Goal: Navigation & Orientation: Go to known website

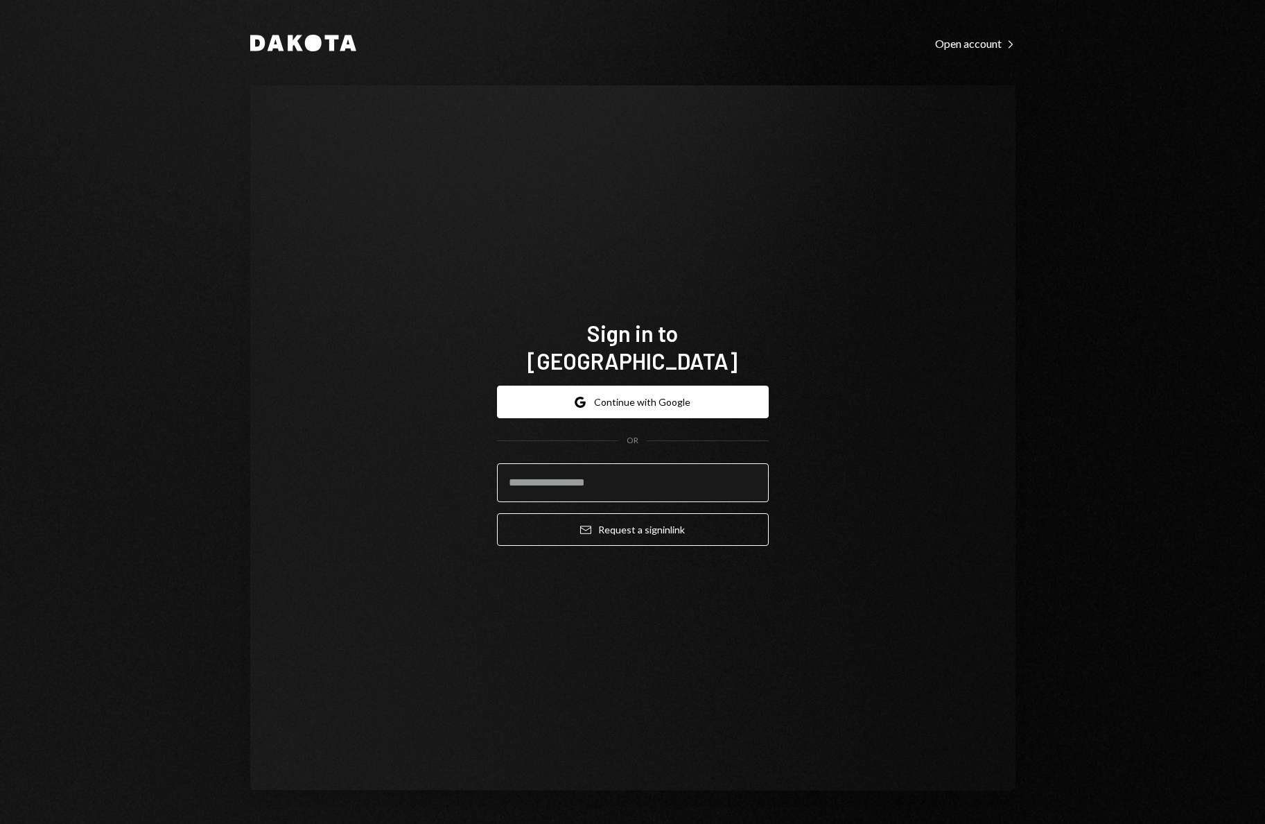
click at [573, 465] on input "email" at bounding box center [633, 482] width 272 height 39
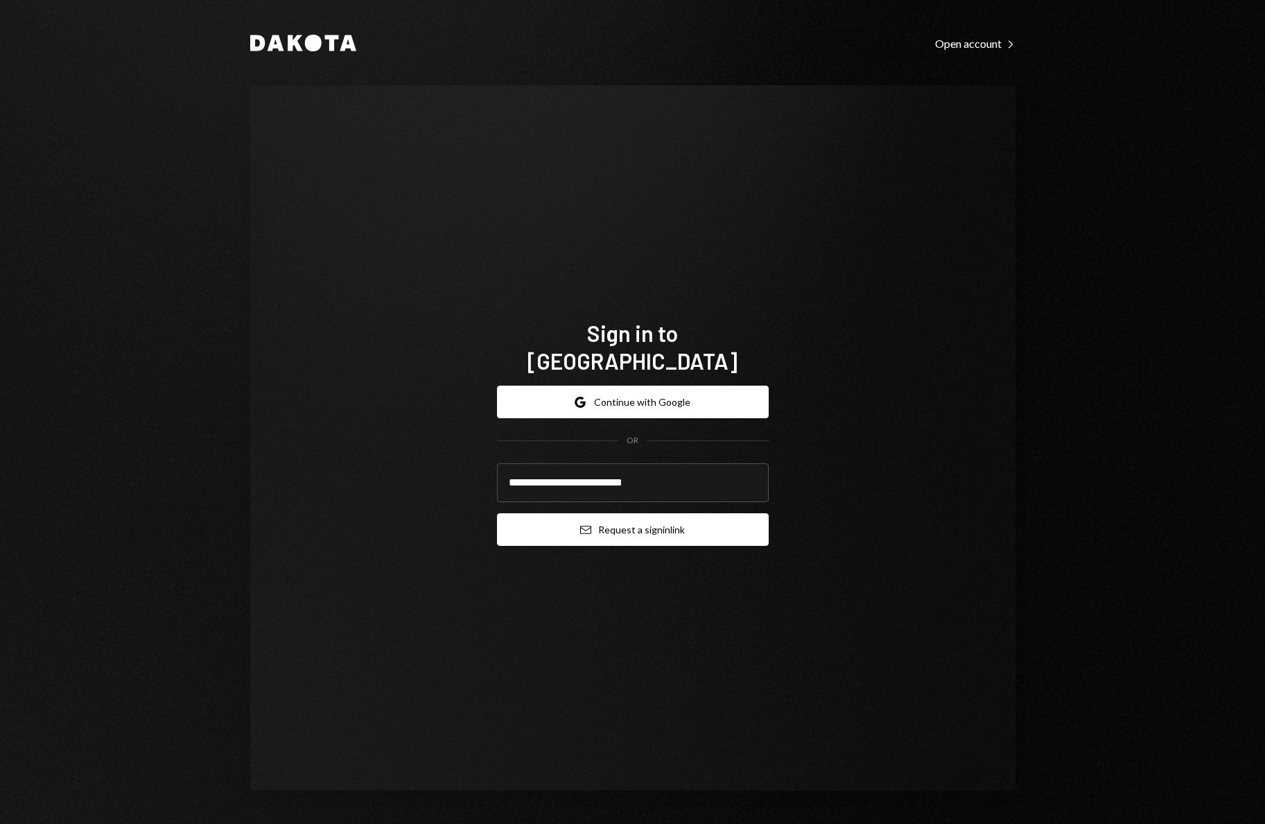
type input "**********"
click at [668, 513] on button "Email Request a sign in link" at bounding box center [633, 529] width 272 height 33
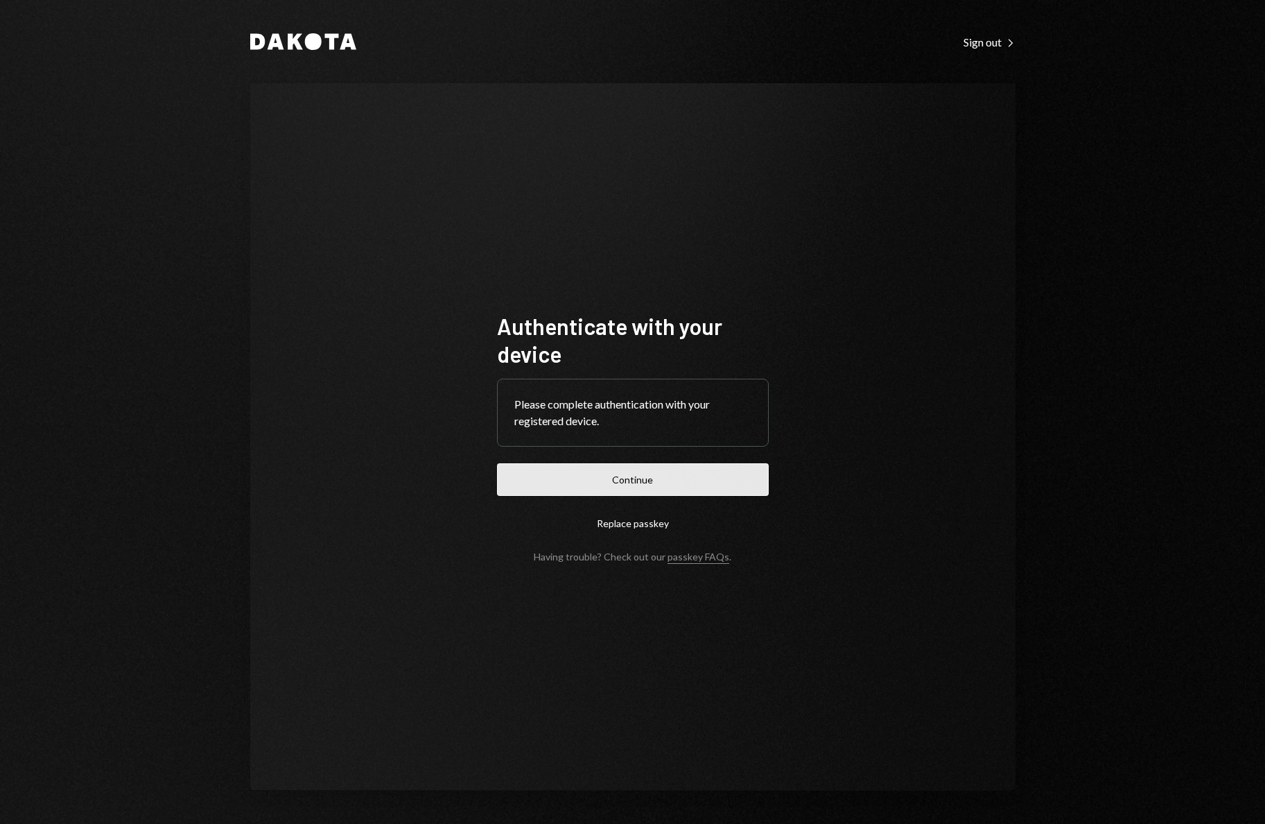
click at [652, 487] on button "Continue" at bounding box center [633, 479] width 272 height 33
